Goal: Information Seeking & Learning: Learn about a topic

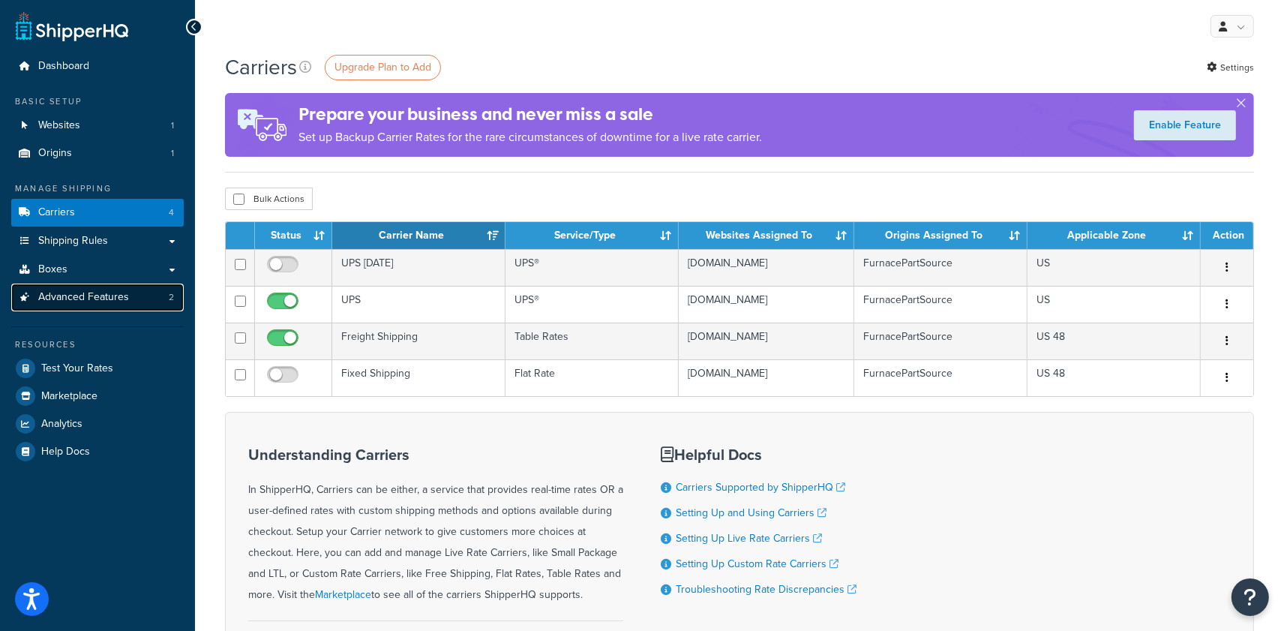
click at [142, 296] on link "Advanced Features 2" at bounding box center [97, 298] width 173 height 28
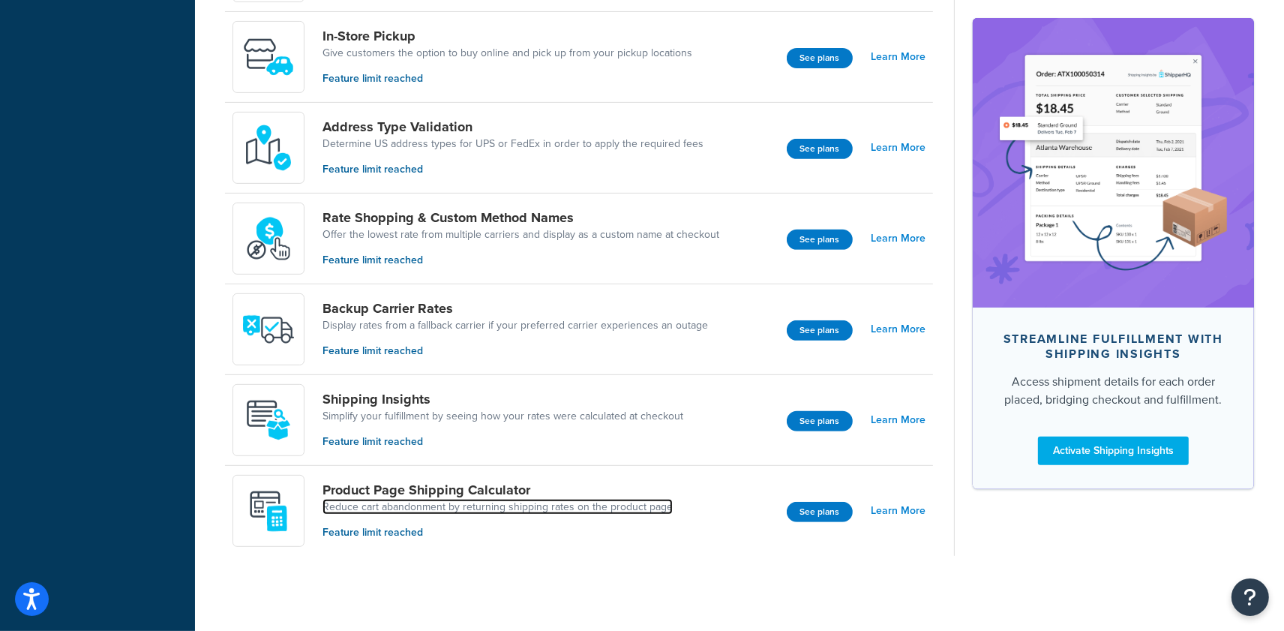
click at [455, 511] on link "Reduce cart abandonment by returning shipping rates on the product page" at bounding box center [498, 507] width 350 height 15
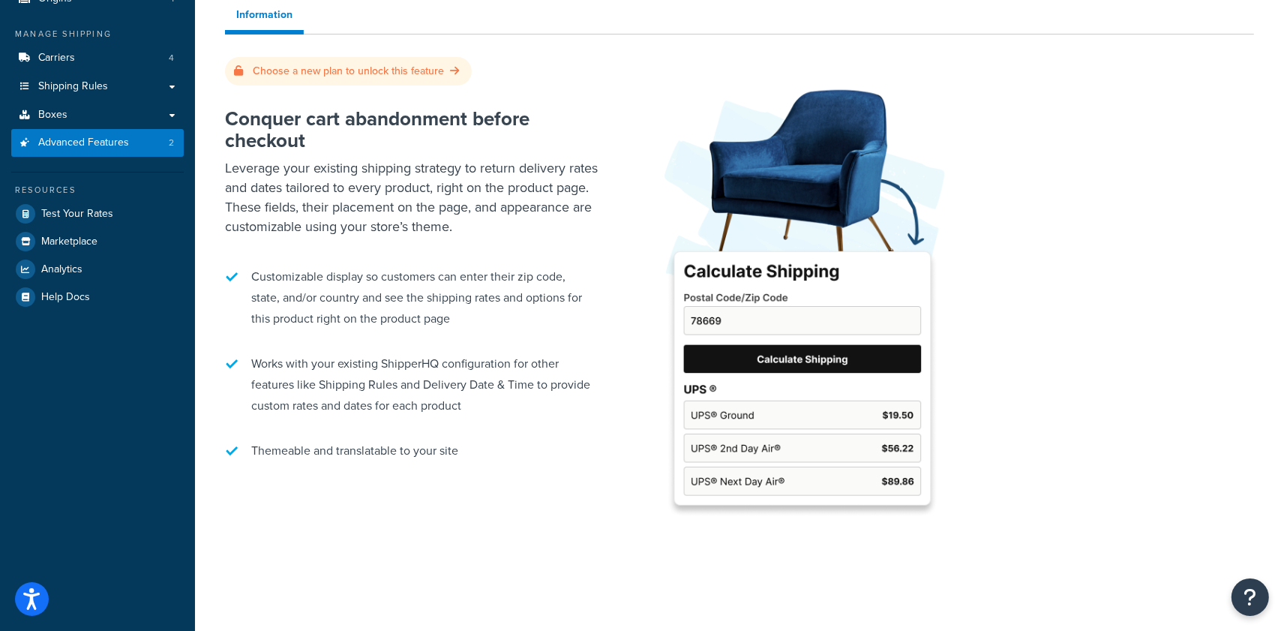
scroll to position [156, 0]
